Goal: Information Seeking & Learning: Learn about a topic

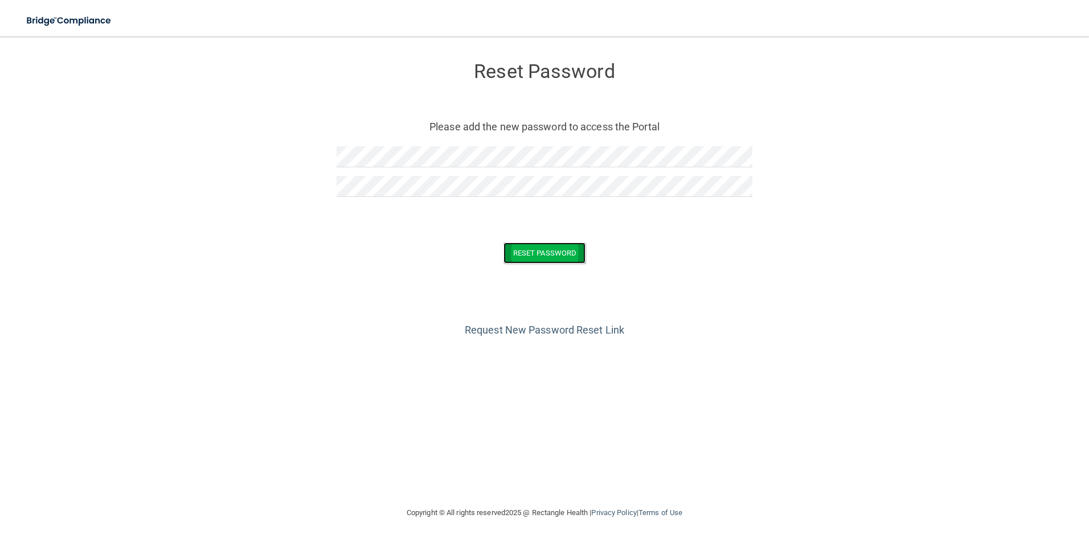
click at [568, 252] on button "Reset Password" at bounding box center [545, 253] width 82 height 21
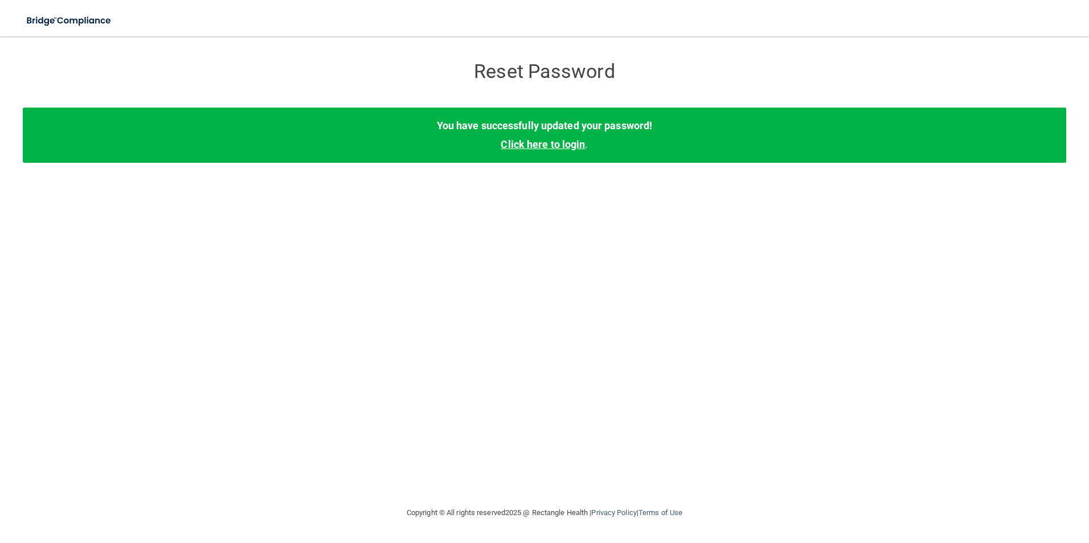
click at [559, 147] on link "Click here to login" at bounding box center [543, 144] width 84 height 12
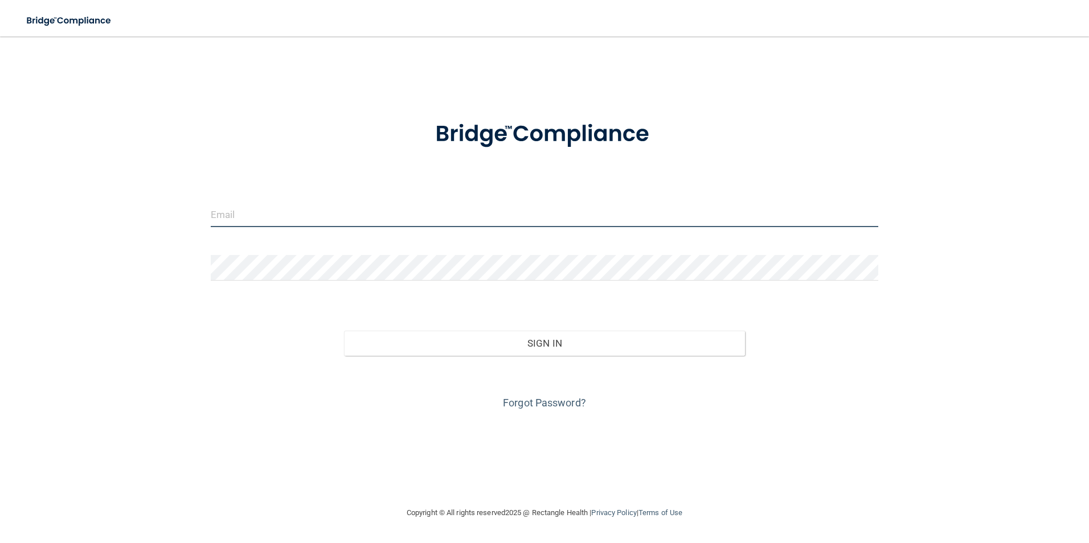
click at [272, 206] on input "email" at bounding box center [545, 215] width 668 height 26
click at [268, 205] on input "bzwack" at bounding box center [545, 215] width 668 height 26
click at [272, 215] on input "bzwack" at bounding box center [545, 215] width 668 height 26
type input "[EMAIL_ADDRESS][DOMAIN_NAME]"
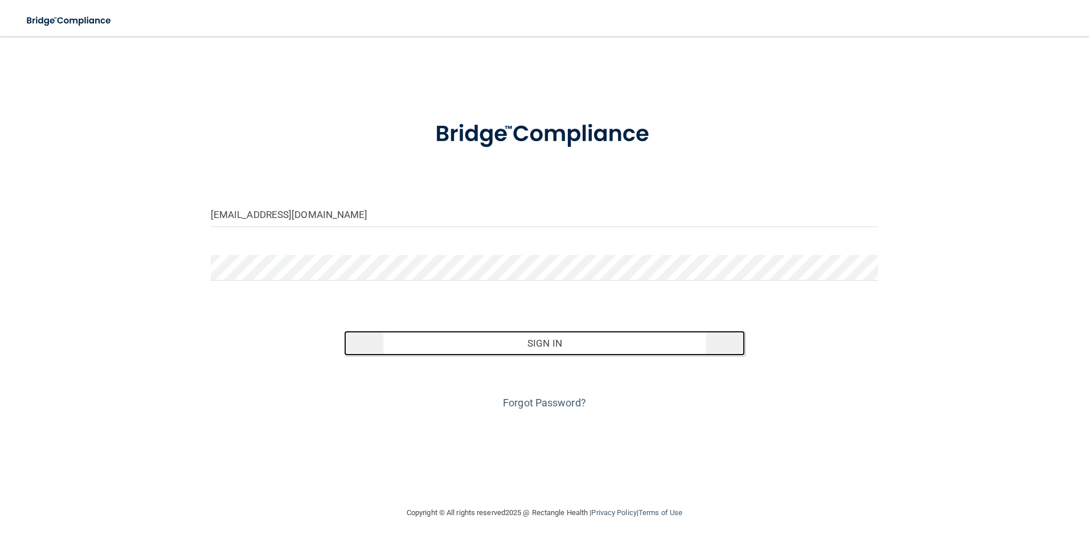
click at [550, 351] on button "Sign In" at bounding box center [544, 343] width 401 height 25
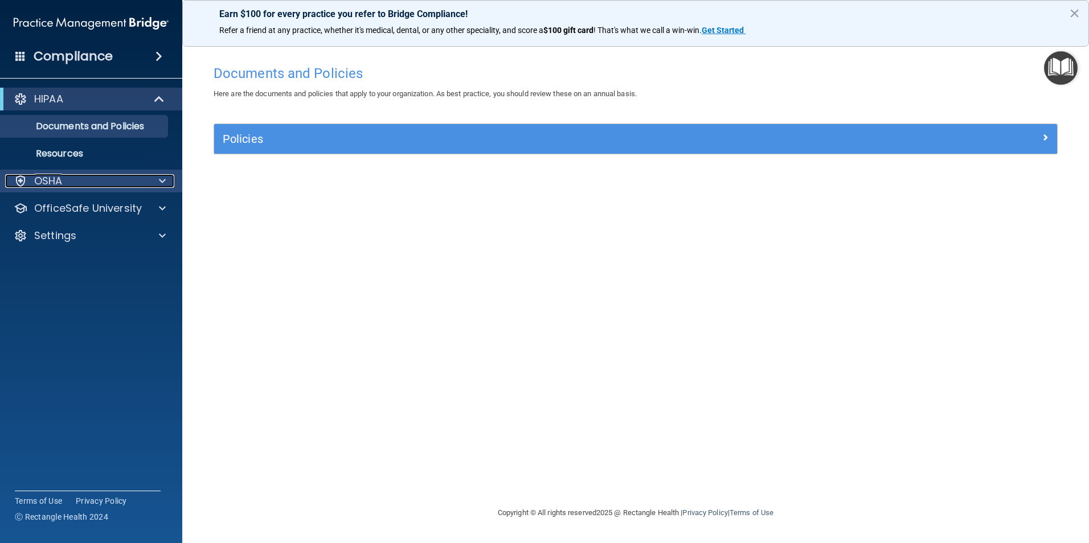
click at [40, 180] on p "OSHA" at bounding box center [48, 181] width 28 height 14
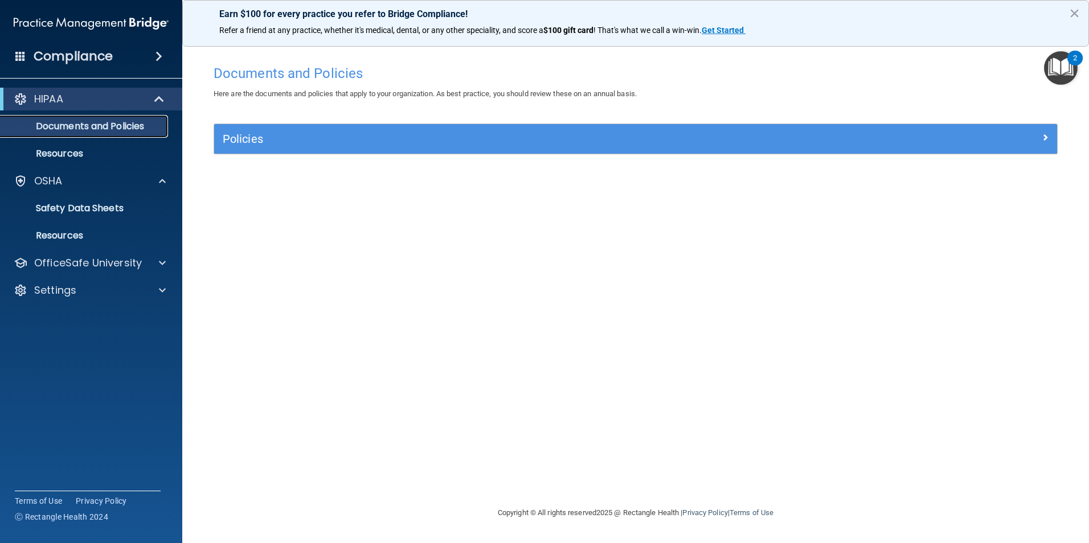
click at [56, 126] on p "Documents and Policies" at bounding box center [85, 126] width 156 height 11
click at [59, 101] on p "HIPAA" at bounding box center [48, 99] width 29 height 14
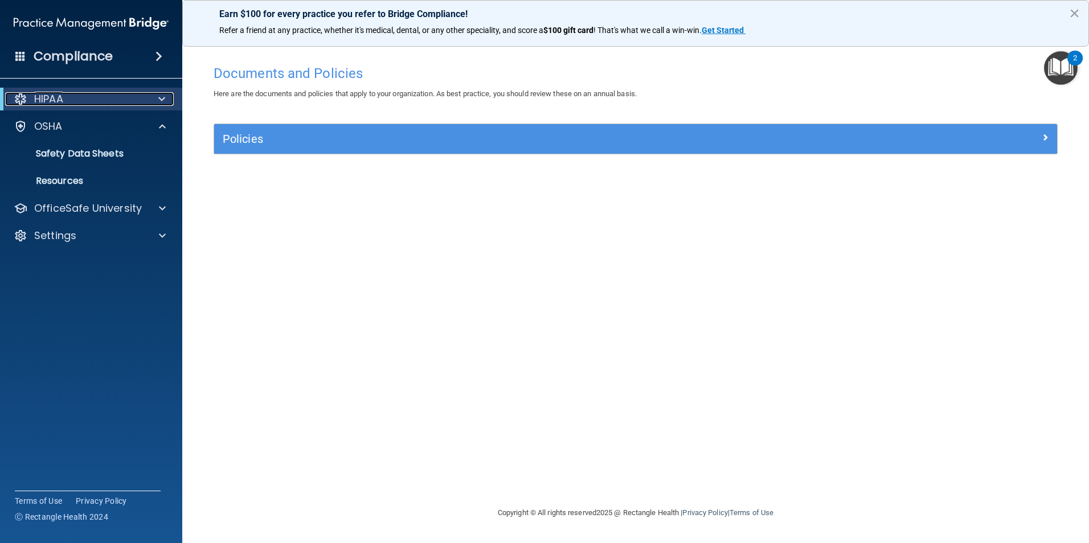
click at [59, 101] on p "HIPAA" at bounding box center [48, 99] width 29 height 14
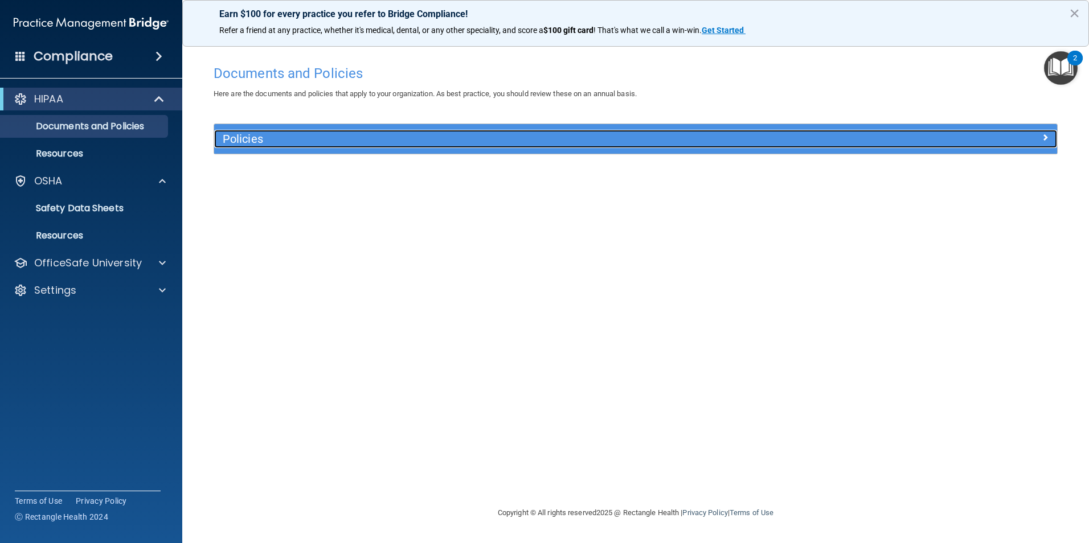
click at [247, 142] on h5 "Policies" at bounding box center [530, 139] width 615 height 13
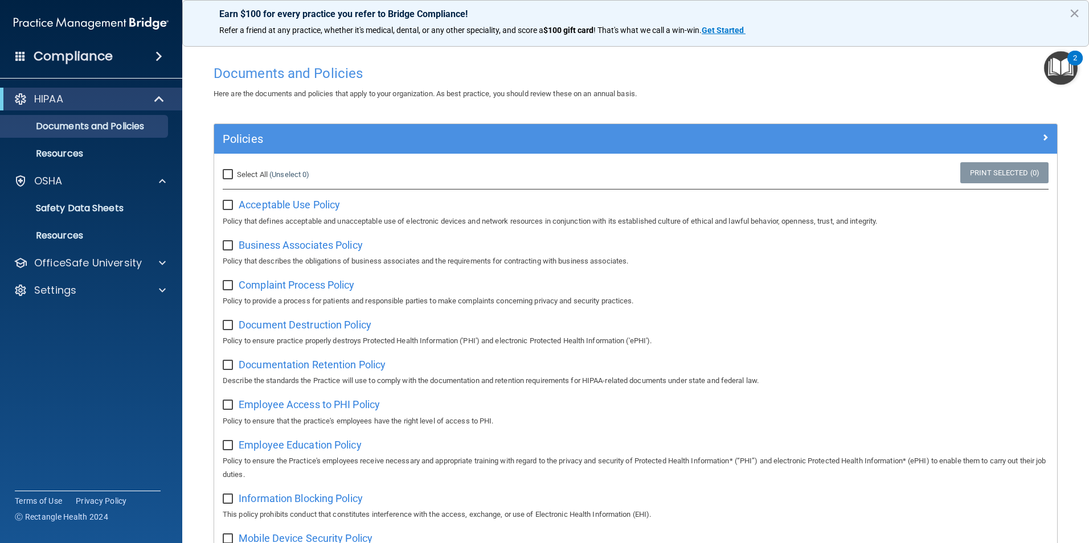
click at [295, 197] on div "Acceptable Use Policy Policy that defines acceptable and unacceptable use of el…" at bounding box center [636, 211] width 826 height 32
click at [295, 205] on span "Acceptable Use Policy" at bounding box center [289, 205] width 101 height 12
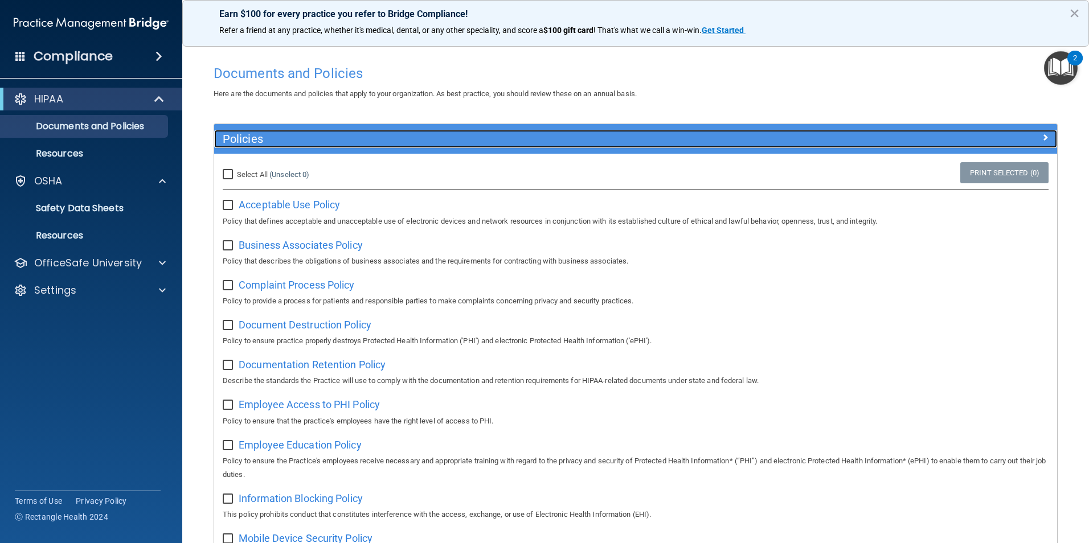
click at [893, 142] on div at bounding box center [952, 137] width 211 height 14
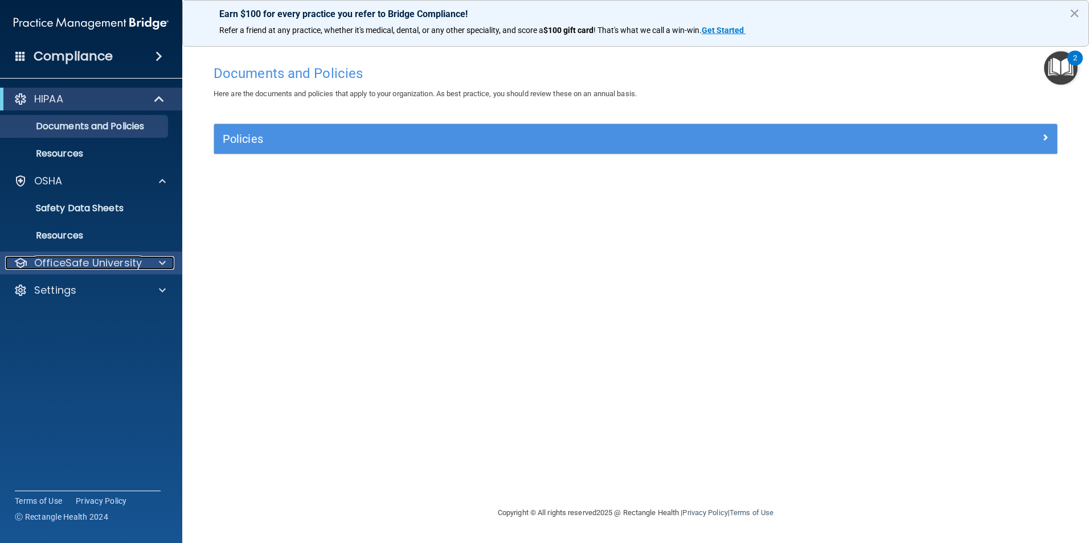
click at [102, 261] on p "OfficeSafe University" at bounding box center [88, 263] width 108 height 14
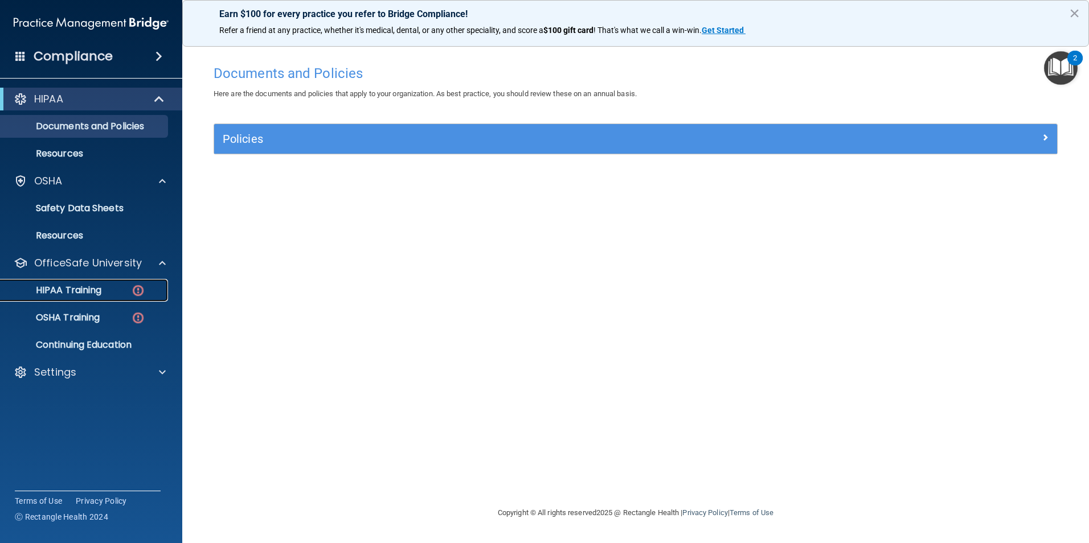
click at [76, 291] on p "HIPAA Training" at bounding box center [54, 290] width 94 height 11
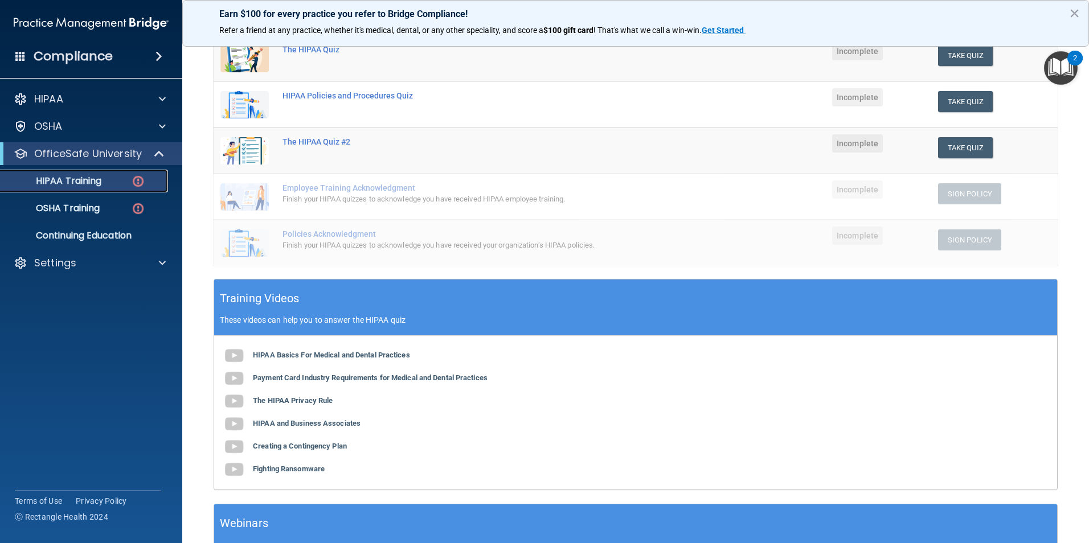
scroll to position [171, 0]
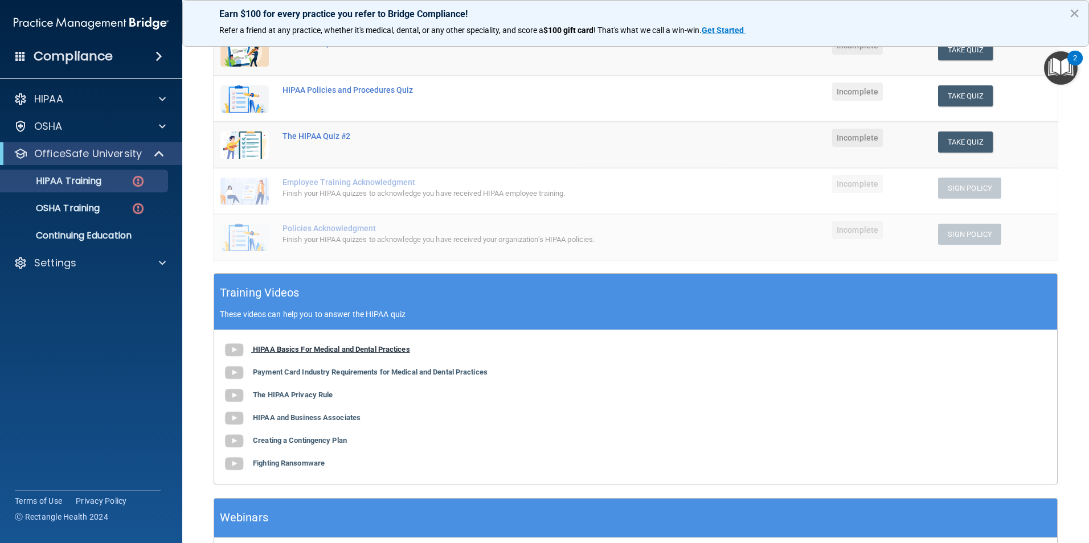
click at [366, 346] on b "HIPAA Basics For Medical and Dental Practices" at bounding box center [331, 349] width 157 height 9
click at [292, 373] on b "Payment Card Industry Requirements for Medical and Dental Practices" at bounding box center [370, 372] width 235 height 9
click at [328, 395] on b "The HIPAA Privacy Rule" at bounding box center [293, 395] width 80 height 9
